Goal: Information Seeking & Learning: Learn about a topic

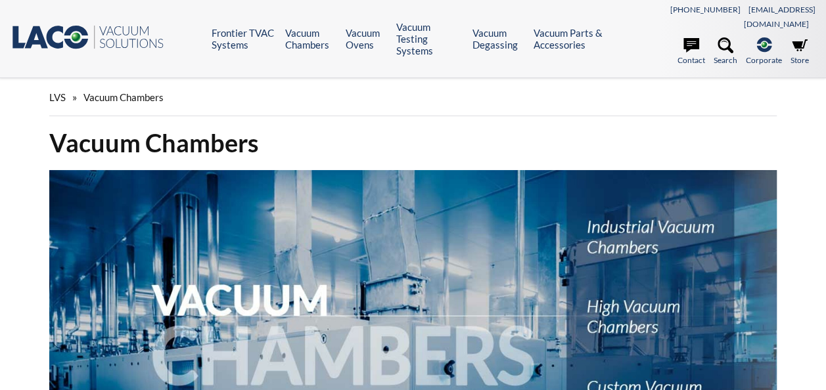
select select "Widget de traduction"
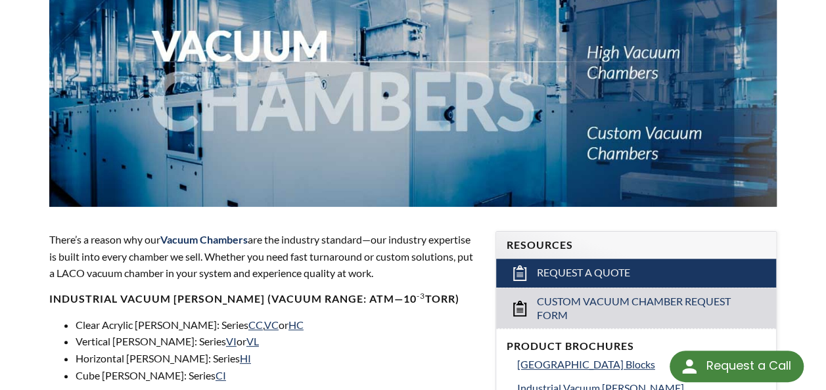
scroll to position [328, 0]
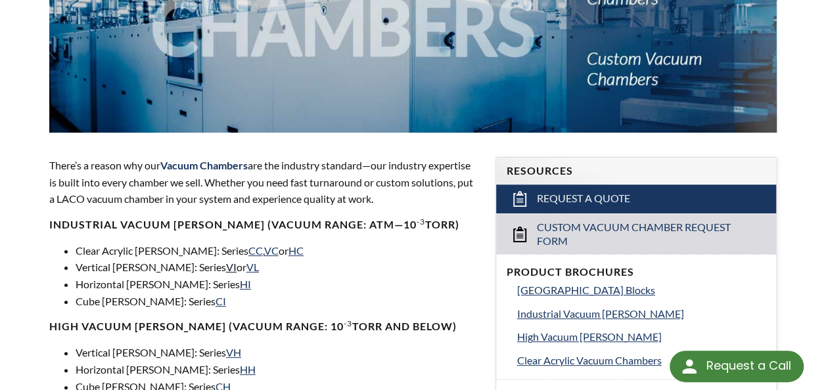
click at [226, 261] on link "VI" at bounding box center [231, 267] width 11 height 12
click at [240, 278] on link "HI" at bounding box center [245, 284] width 11 height 12
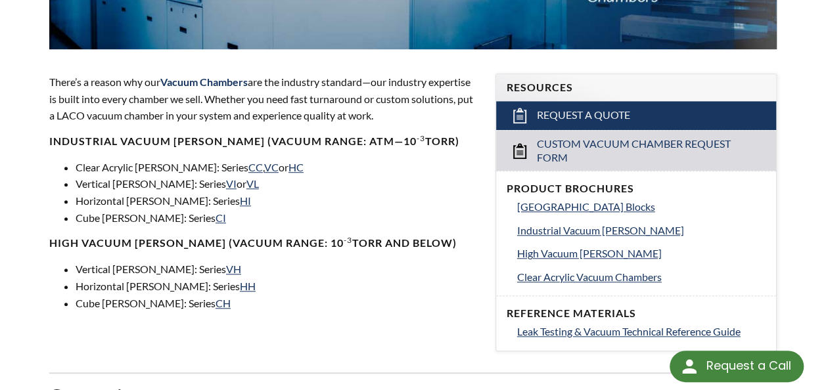
scroll to position [460, 0]
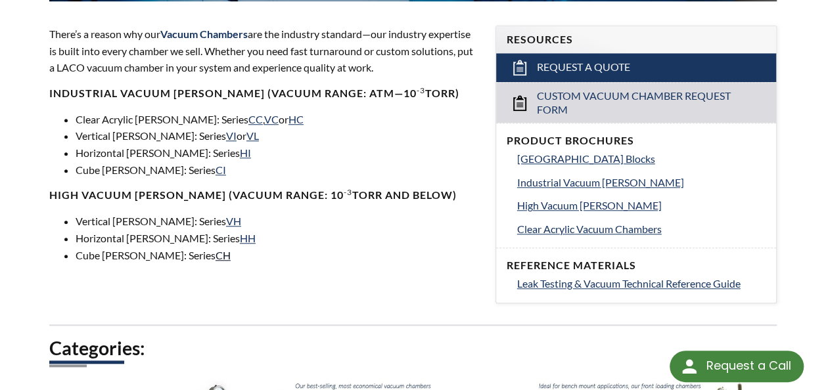
click at [215, 249] on link "CH" at bounding box center [222, 255] width 15 height 12
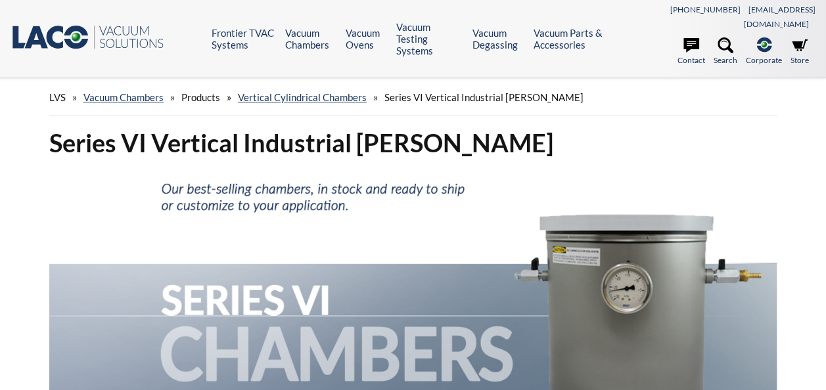
select select "Widget de traduction"
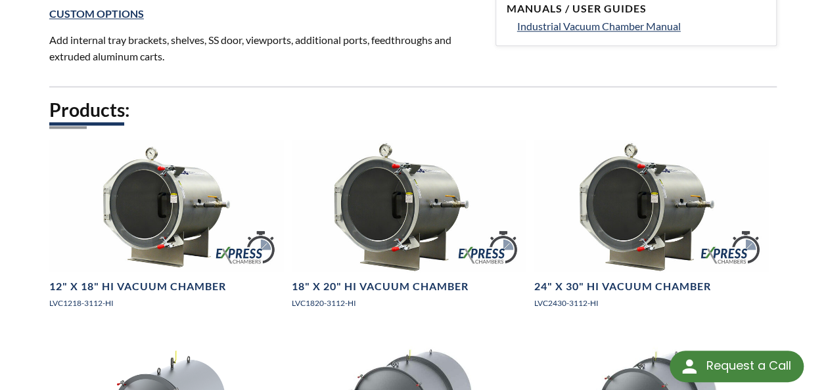
scroll to position [591, 0]
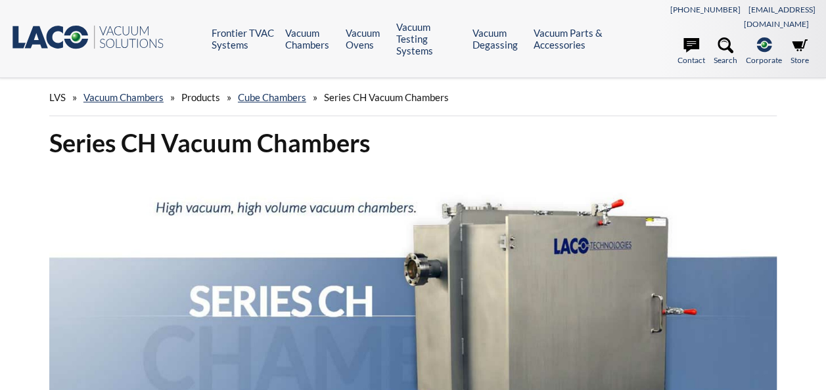
select select "Widget de traduction"
